Goal: Task Accomplishment & Management: Manage account settings

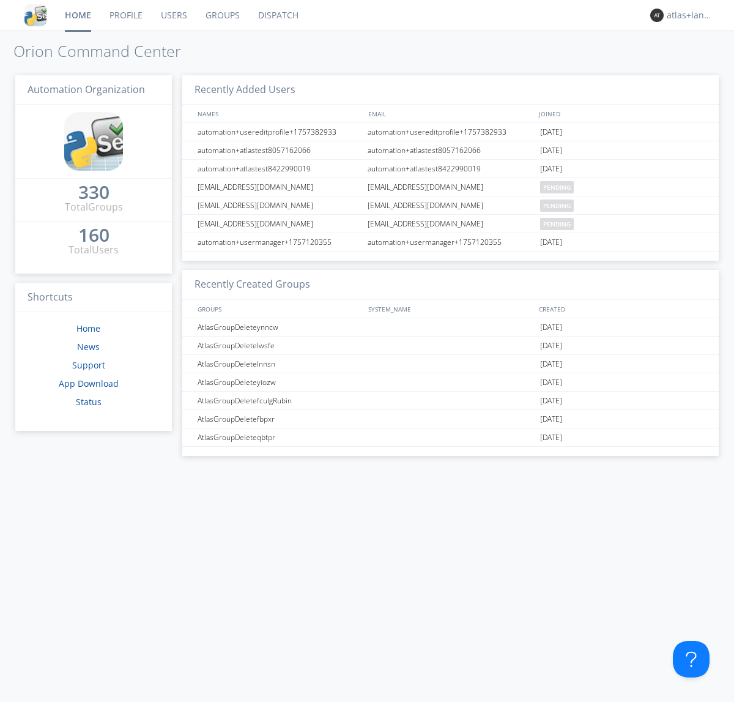
click at [125, 15] on link "Profile" at bounding box center [125, 15] width 51 height 31
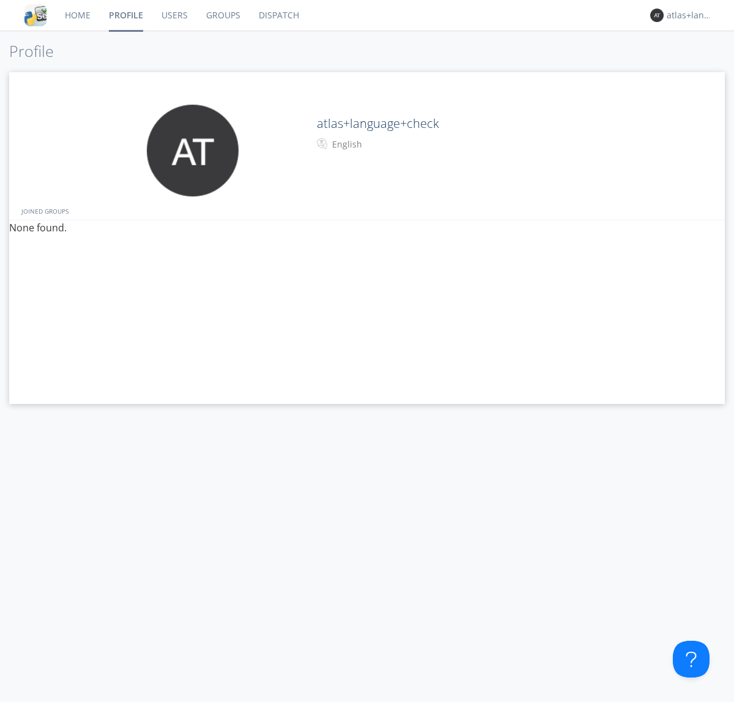
click at [382, 144] on div "English" at bounding box center [383, 144] width 102 height 12
click at [174, 15] on link "Users" at bounding box center [174, 15] width 45 height 31
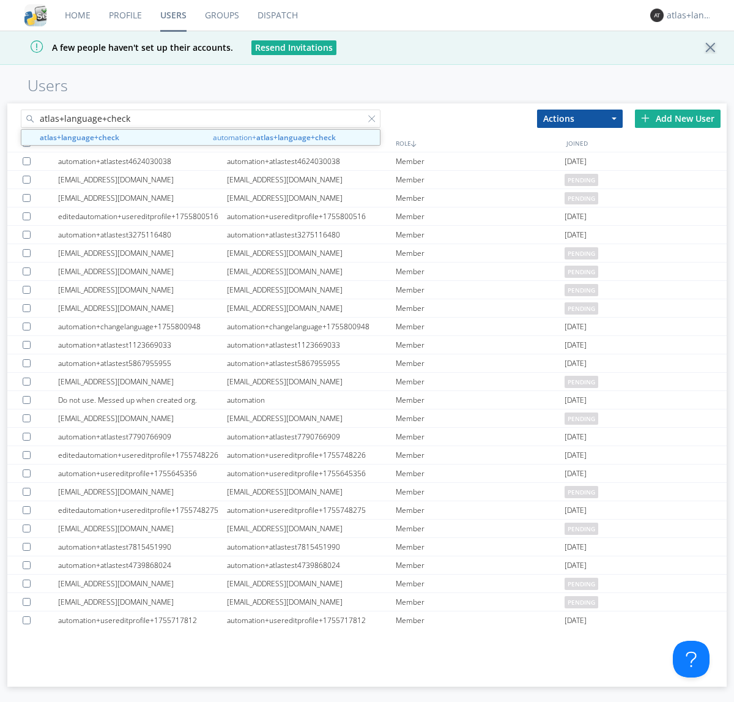
type input "atlas+language+check"
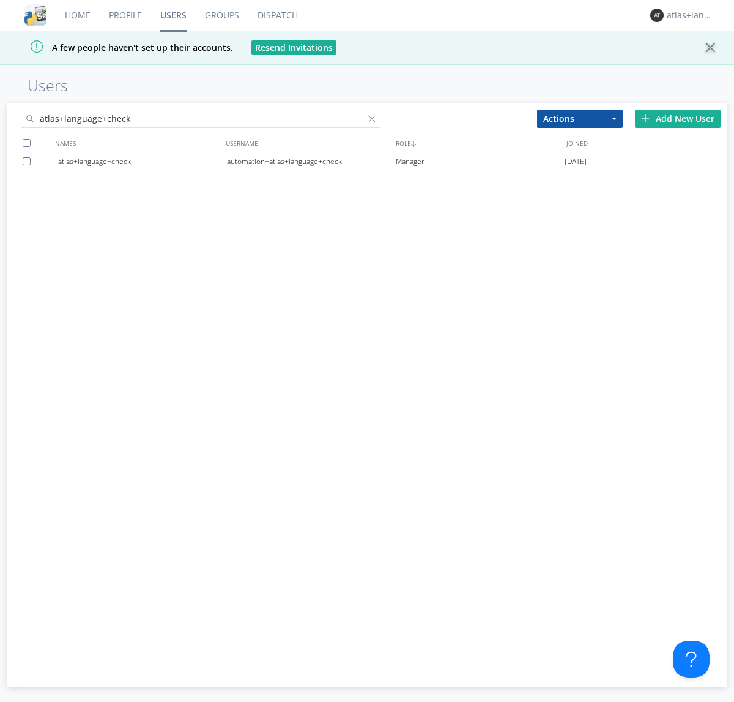
click at [311, 161] on div "automation+atlas+language+check" at bounding box center [311, 161] width 169 height 18
click at [125, 15] on link "Profile" at bounding box center [125, 15] width 51 height 31
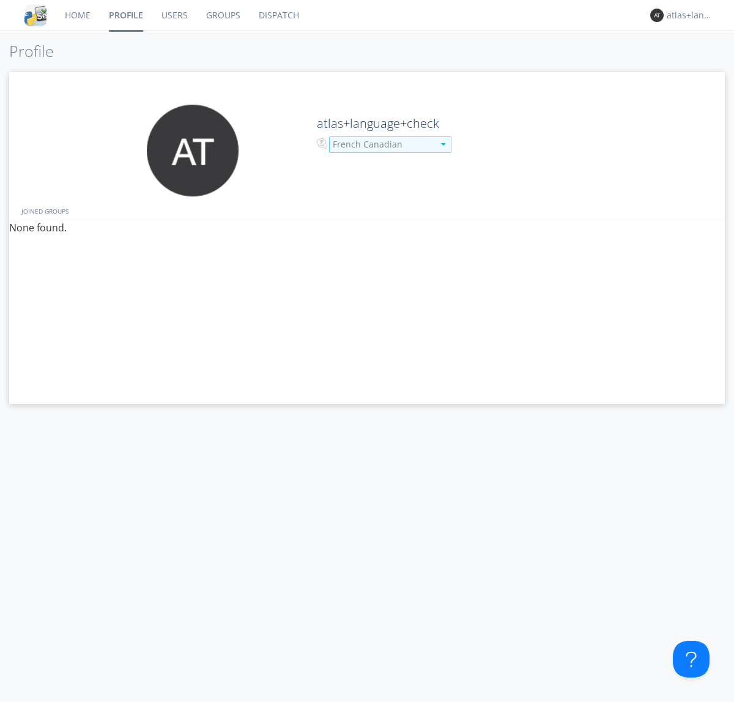
click at [382, 144] on div "French Canadian" at bounding box center [383, 144] width 101 height 12
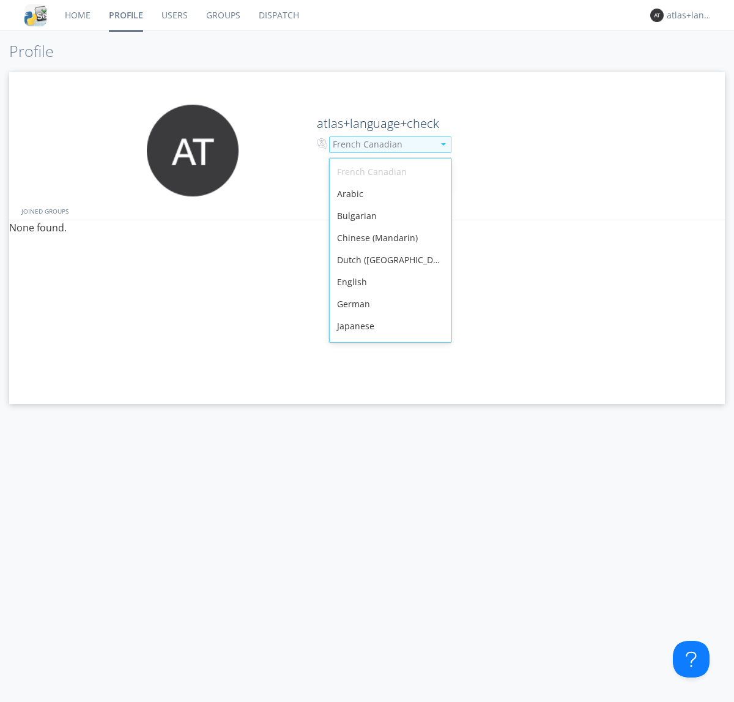
click at [387, 271] on div "English" at bounding box center [390, 282] width 121 height 22
click at [174, 15] on link "Users" at bounding box center [174, 15] width 45 height 31
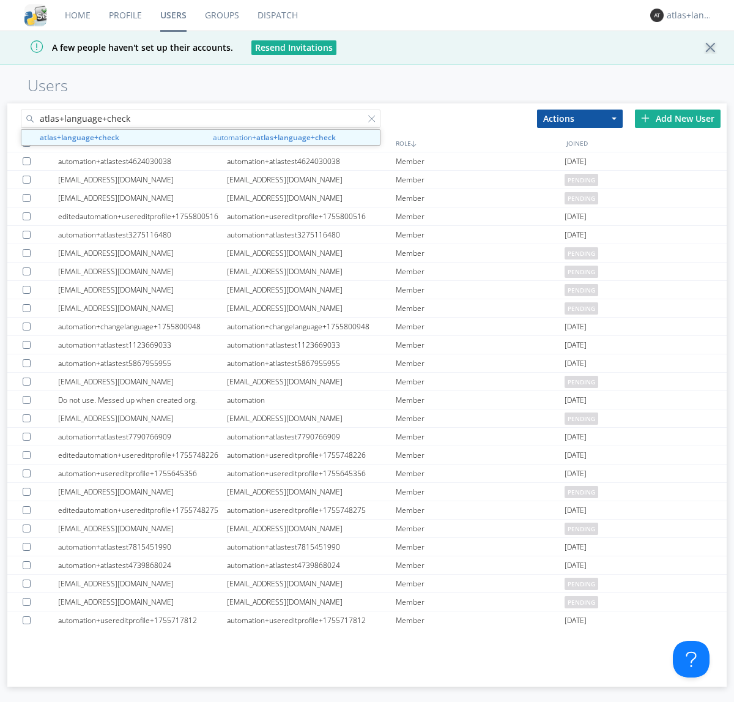
type input "atlas+language+check"
